Goal: Task Accomplishment & Management: Manage account settings

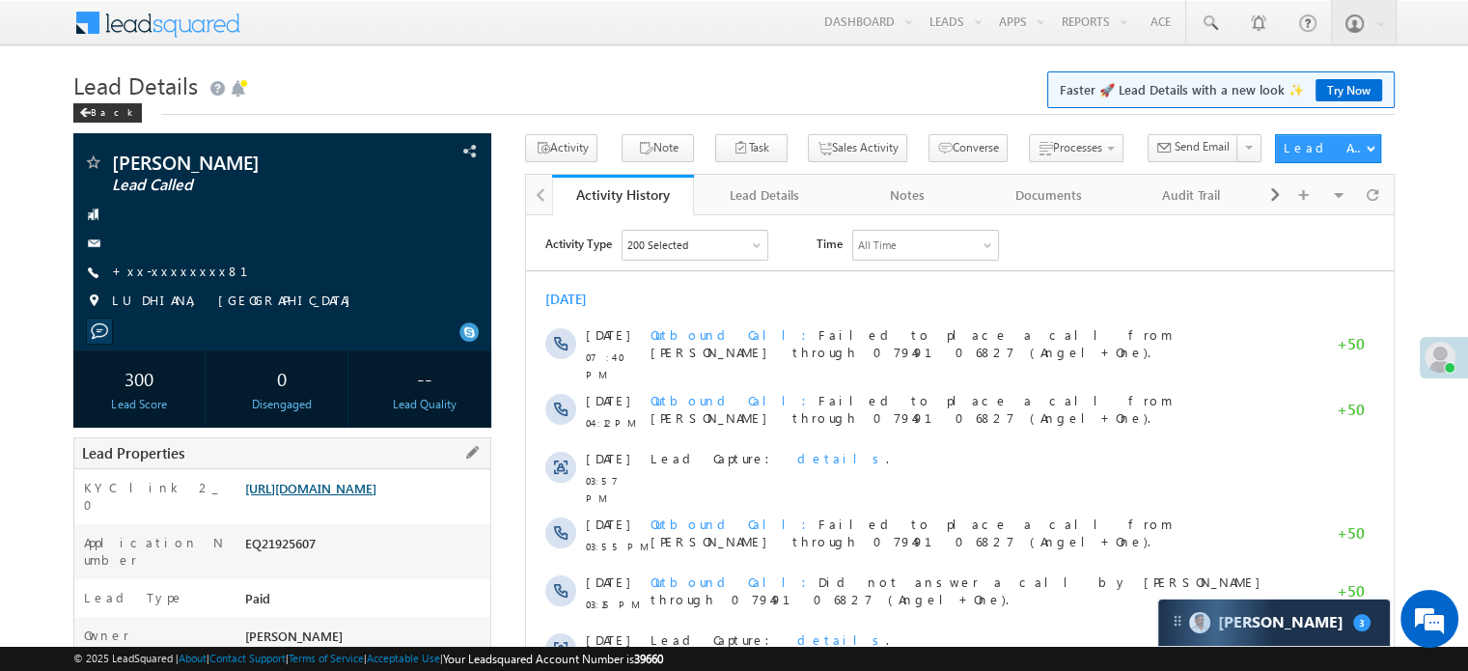
drag, startPoint x: 0, startPoint y: 0, endPoint x: 293, endPoint y: 517, distance: 594.9
click at [293, 496] on link "[URL][DOMAIN_NAME]" at bounding box center [310, 488] width 131 height 16
click at [325, 496] on link "[URL][DOMAIN_NAME]" at bounding box center [310, 488] width 131 height 16
